Goal: Check status: Check status

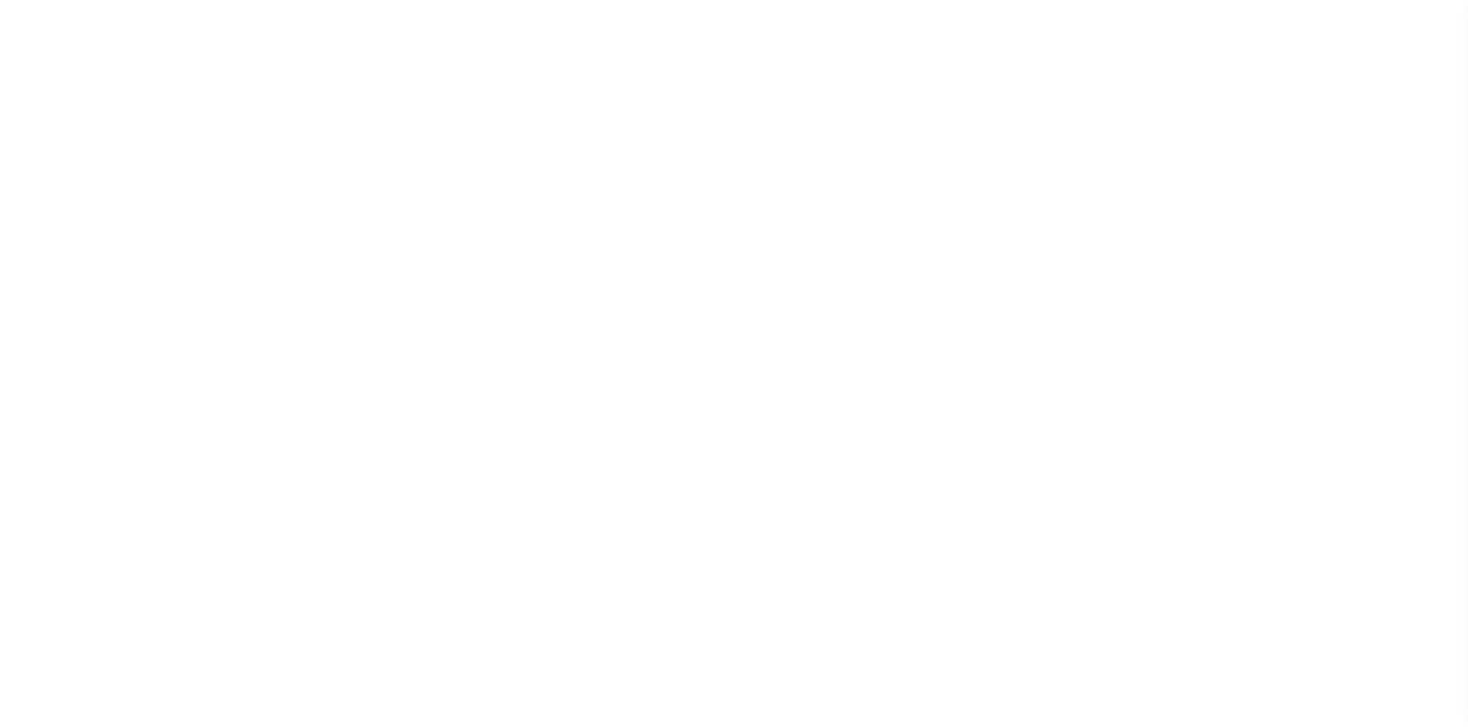
select select
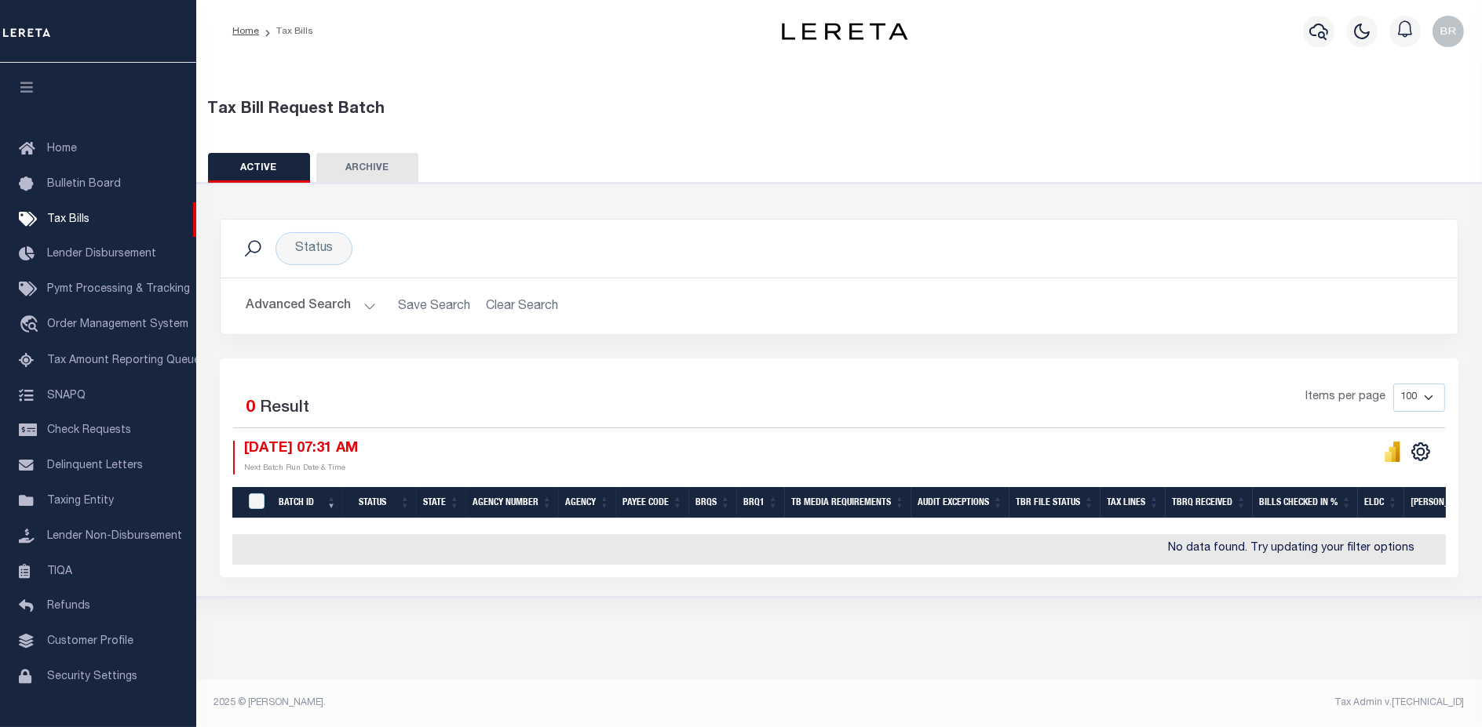
click at [281, 302] on button "Advanced Search" at bounding box center [311, 306] width 130 height 31
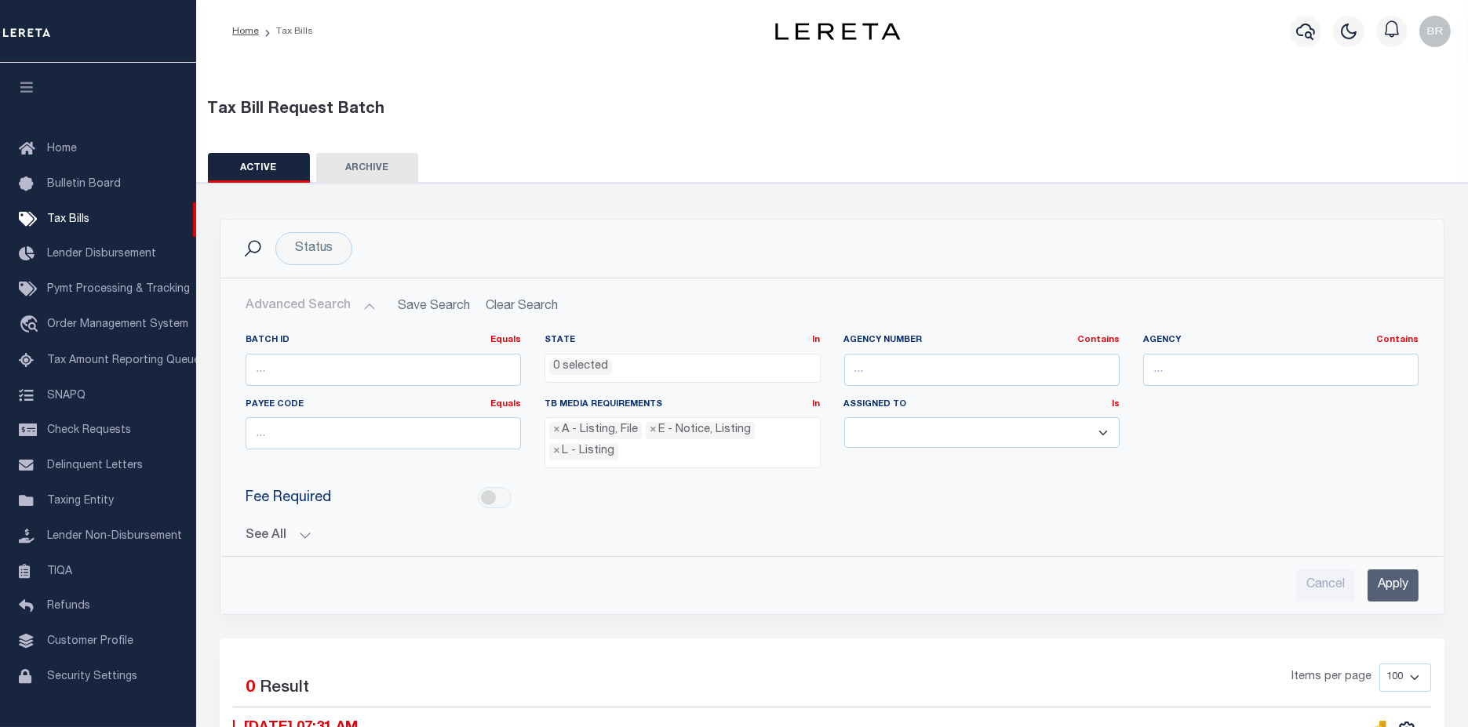
click at [266, 532] on button "See All" at bounding box center [832, 536] width 1173 height 15
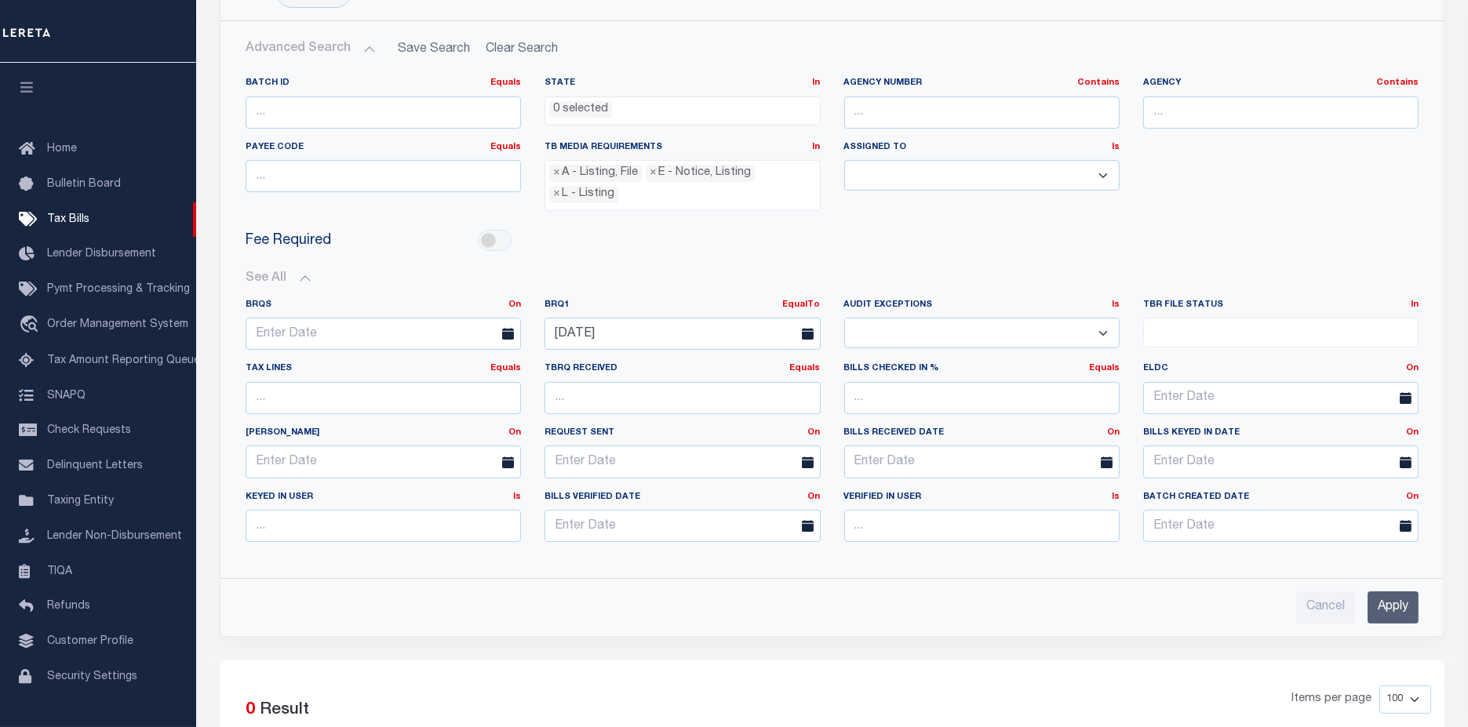
scroll to position [261, 0]
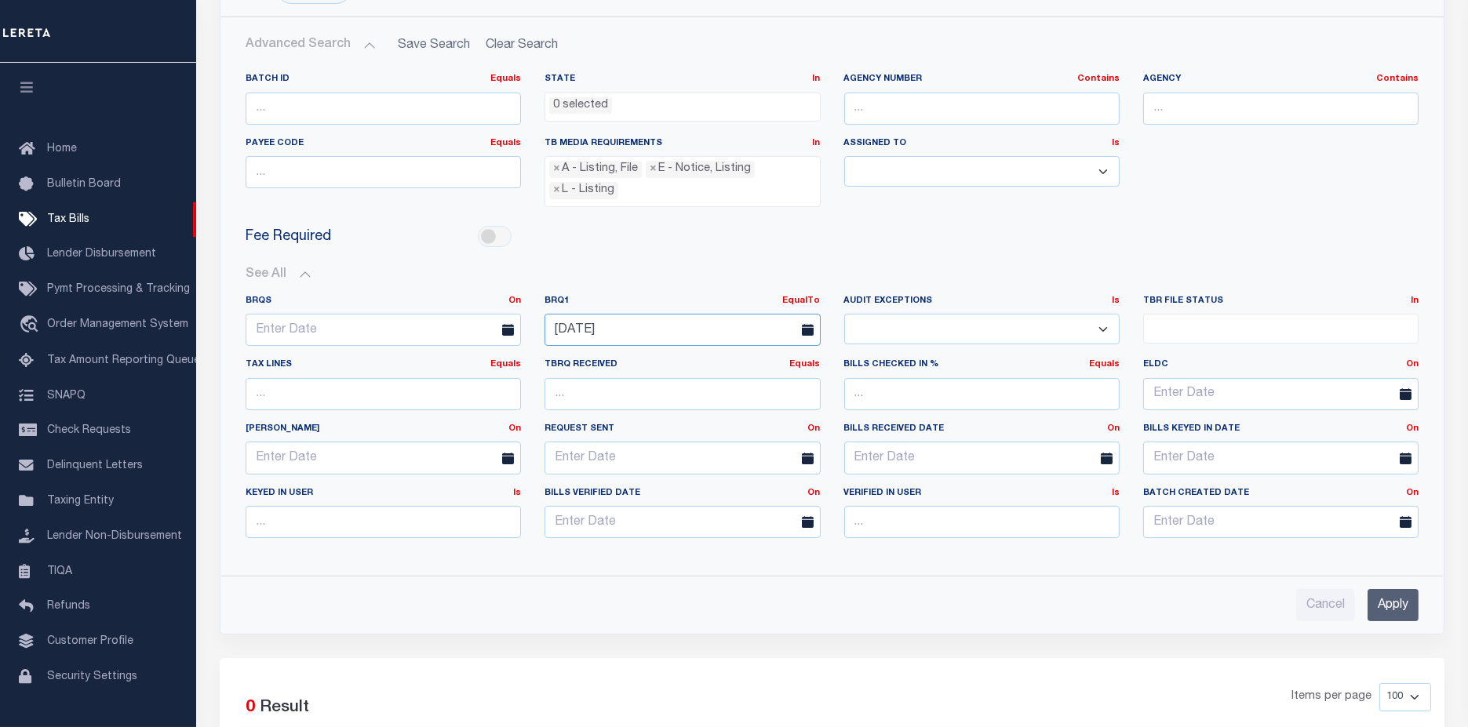
click at [668, 327] on input "[DATE]" at bounding box center [682, 330] width 275 height 32
click at [600, 474] on span "13" at bounding box center [596, 473] width 31 height 31
type input "[DATE]"
click at [1381, 598] on input "Apply" at bounding box center [1393, 605] width 51 height 32
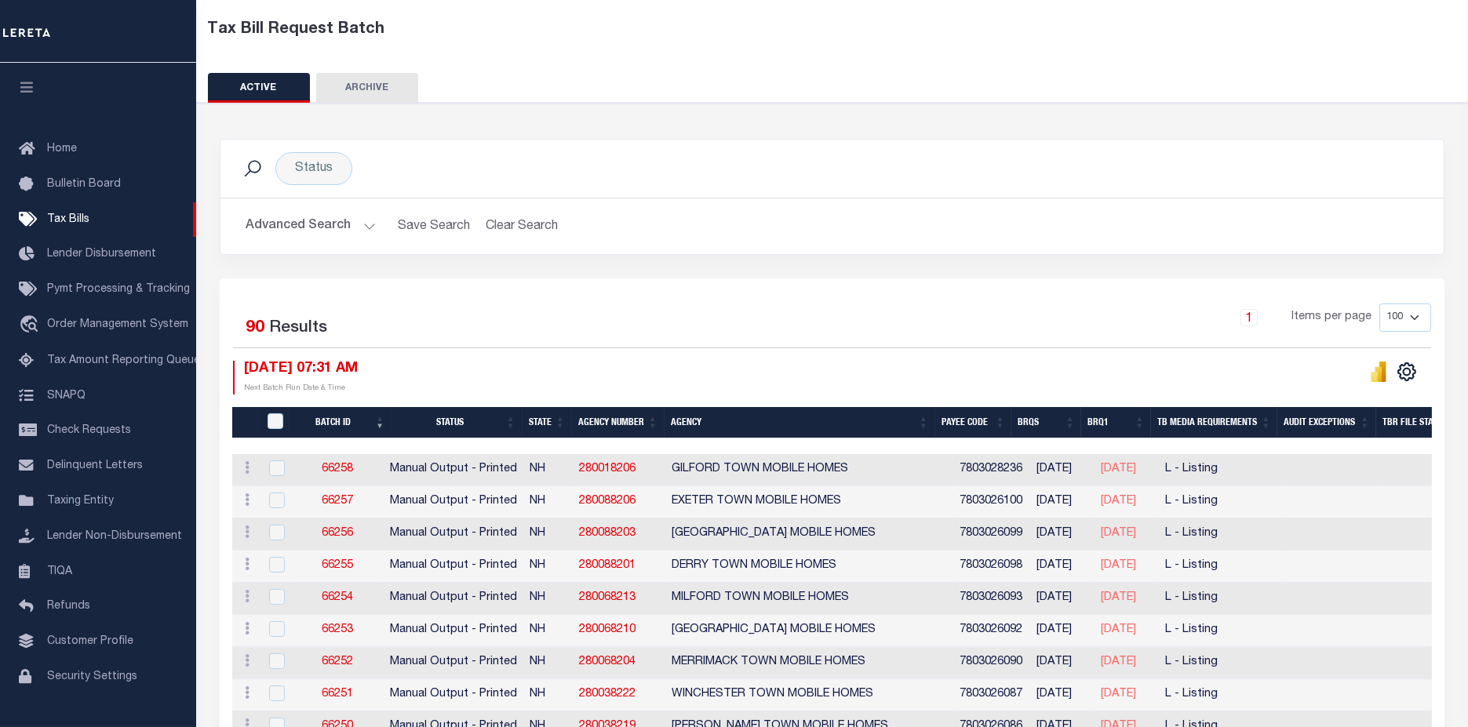
scroll to position [0, 0]
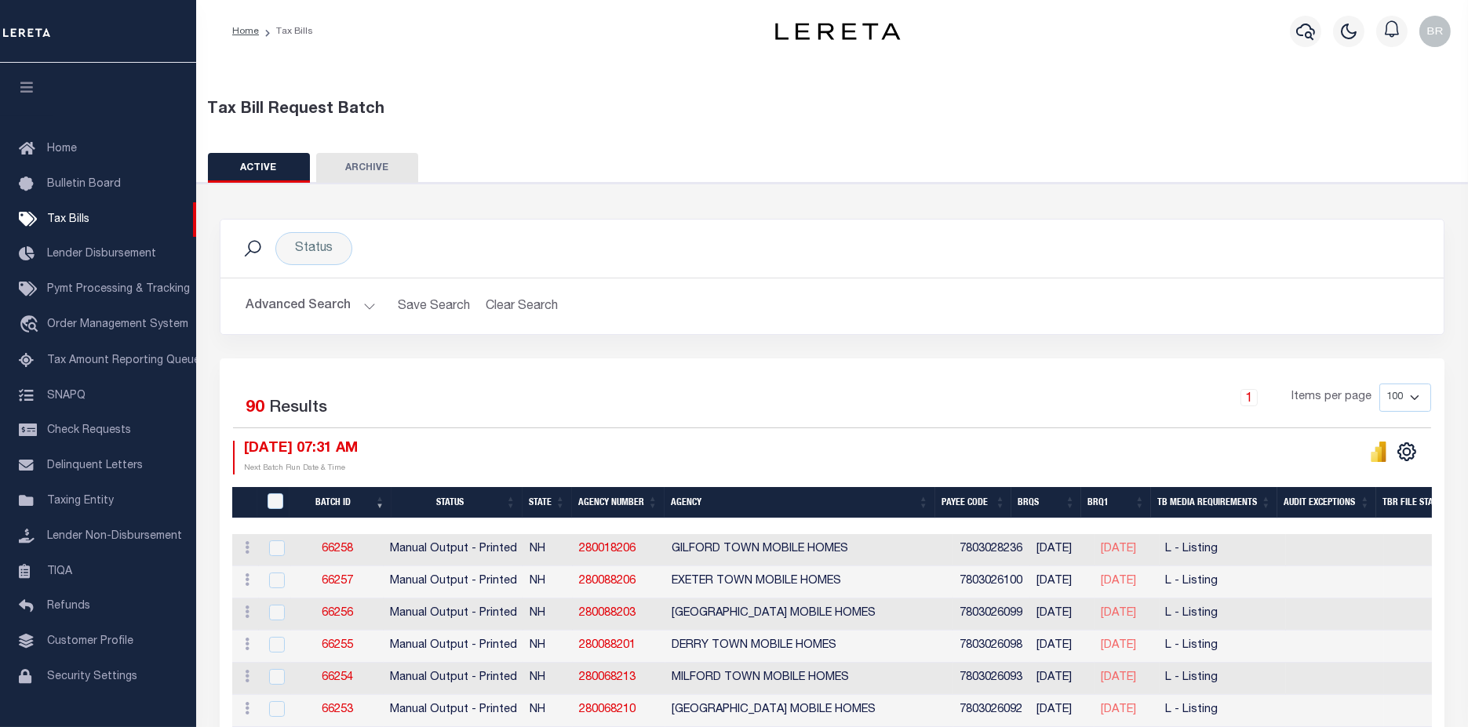
click at [297, 299] on button "Advanced Search" at bounding box center [311, 306] width 130 height 31
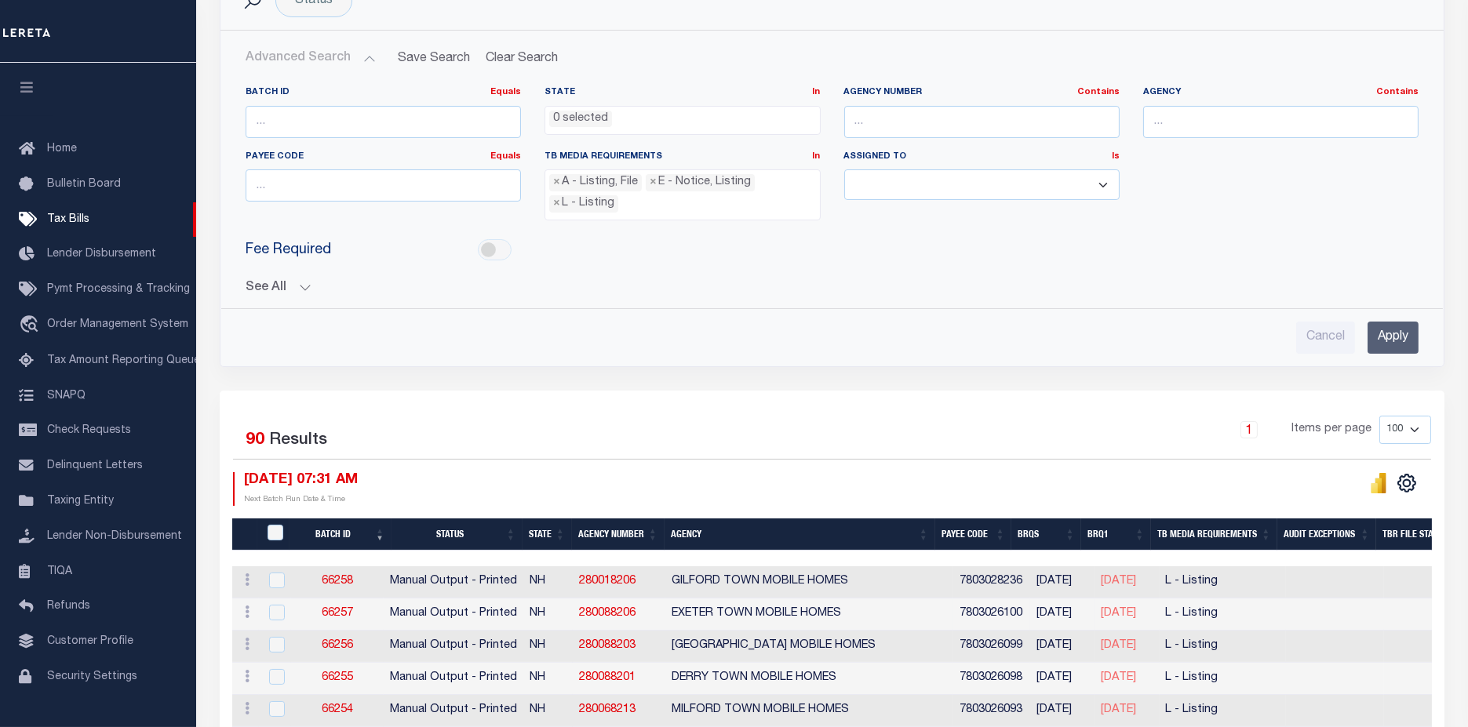
scroll to position [261, 0]
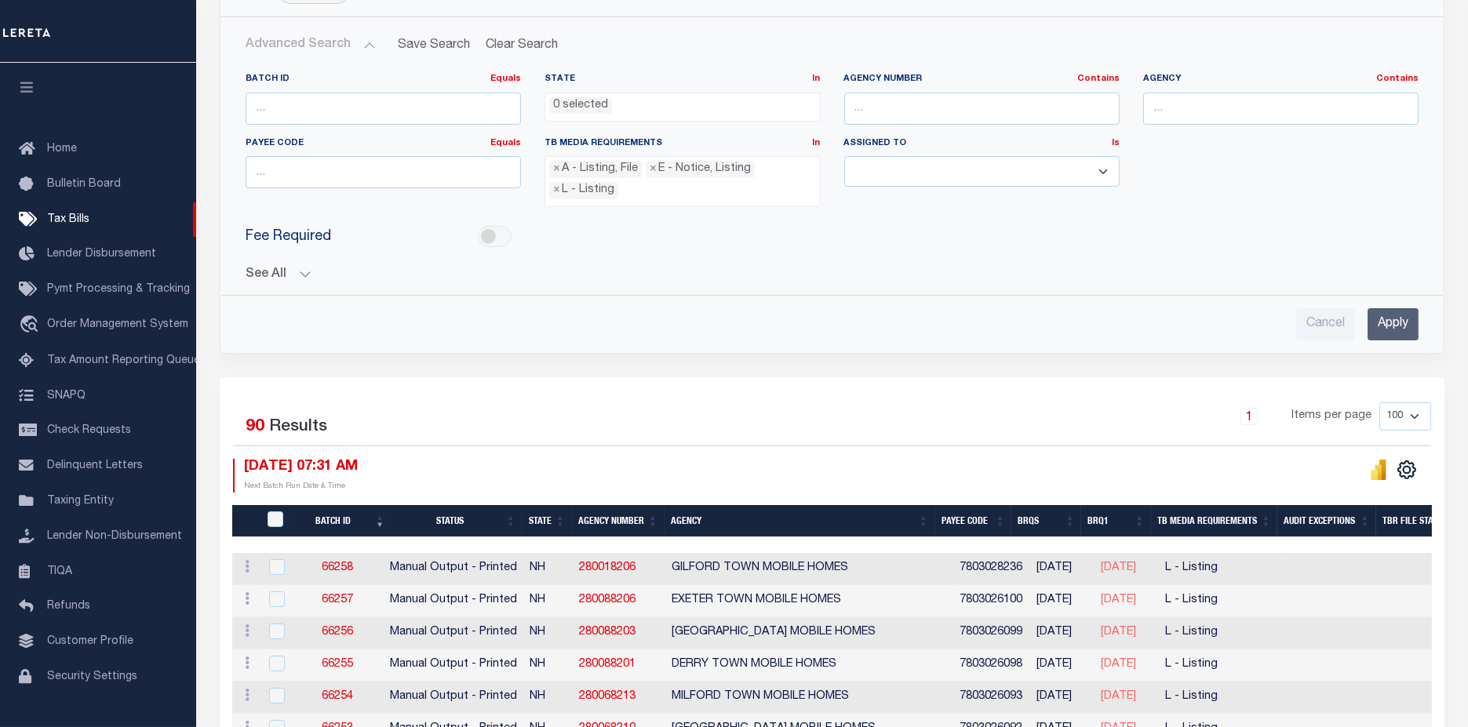
click at [252, 268] on button "See All" at bounding box center [832, 275] width 1173 height 15
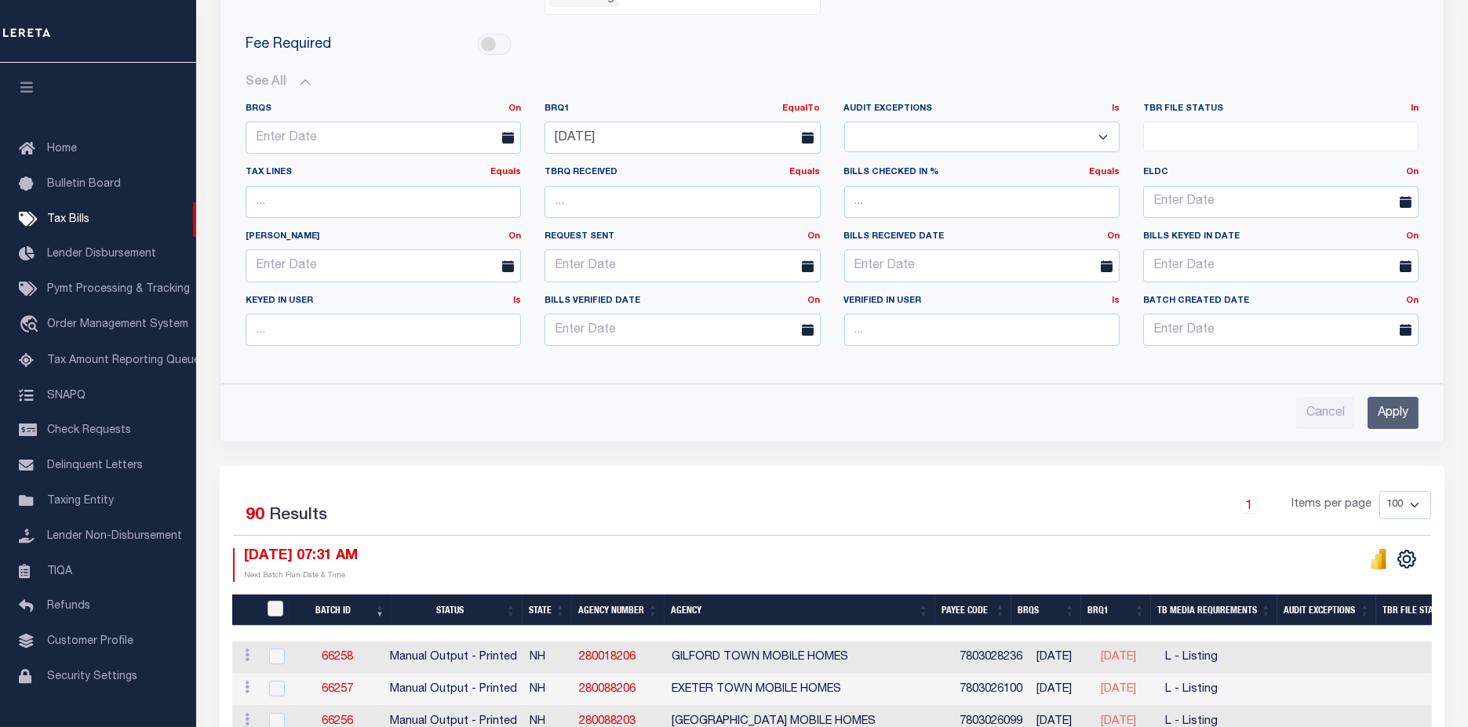
scroll to position [610, 0]
